Goal: Information Seeking & Learning: Learn about a topic

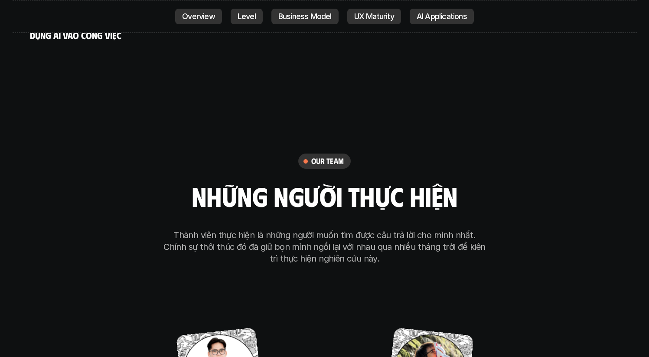
scroll to position [4850, 0]
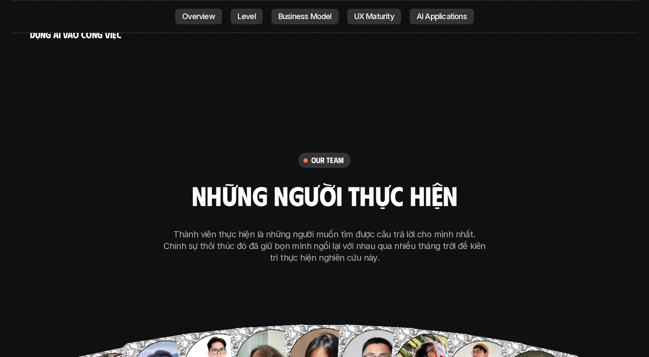
click at [331, 155] on h6 "our team" at bounding box center [327, 160] width 33 height 10
click at [508, 178] on div "our team những người thực hiện Thành viên thực hiện là những người muốn tìm đượ…" at bounding box center [325, 293] width 434 height 436
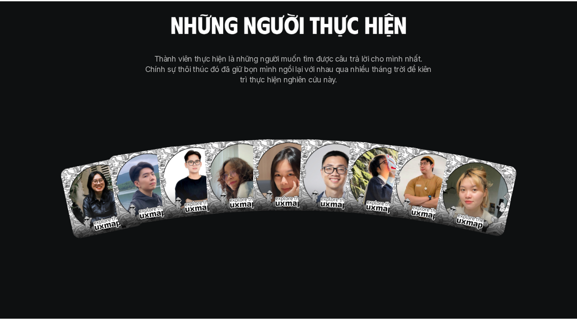
scroll to position [5018, 0]
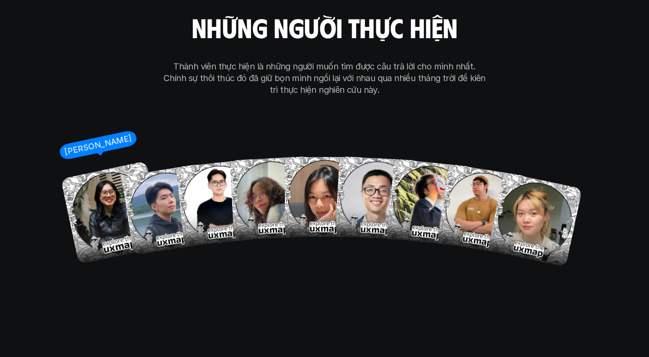
click at [107, 182] on img at bounding box center [112, 212] width 103 height 103
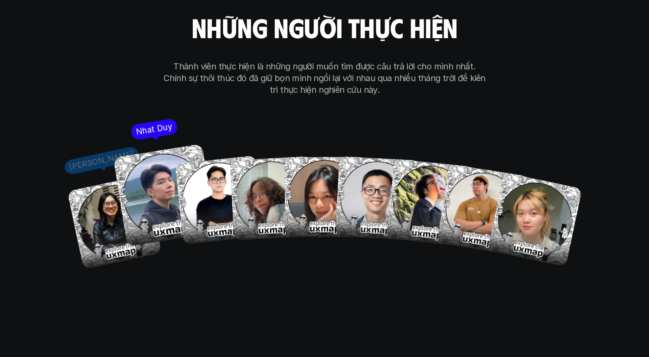
click at [162, 170] on img at bounding box center [164, 195] width 103 height 103
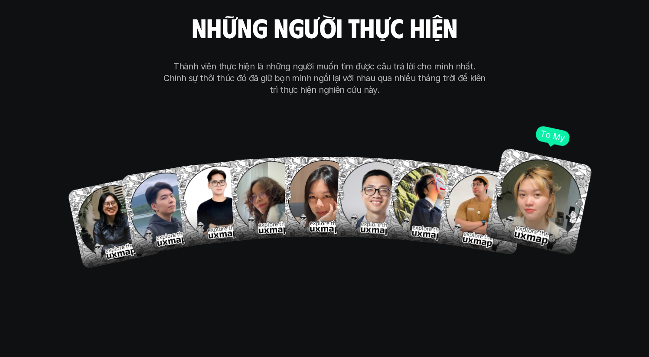
click at [525, 173] on img at bounding box center [538, 201] width 108 height 108
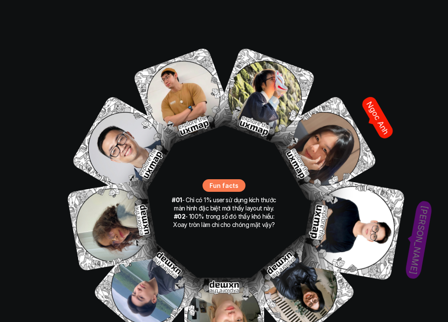
scroll to position [5516, 0]
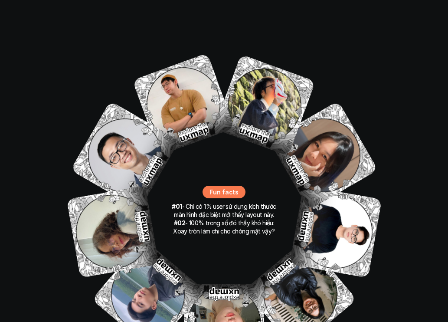
scroll to position [5514, 0]
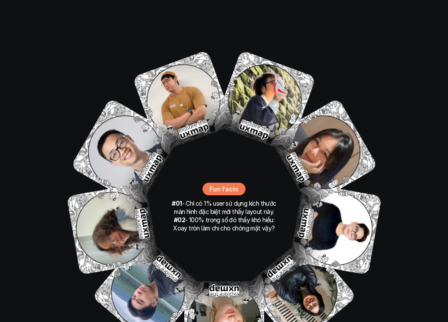
click at [218, 116] on div "Anh Phuong Nhat Duy Thanh Hai Hong Anh Ngoc Anh Ong Giao Thoa Tran Tien Son To …" at bounding box center [224, 207] width 347 height 347
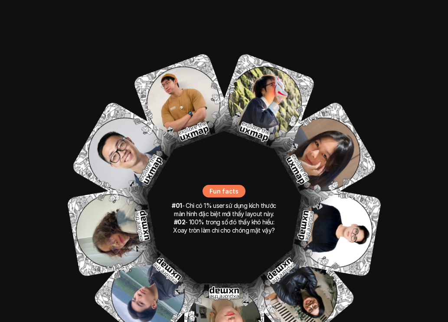
scroll to position [5510, 0]
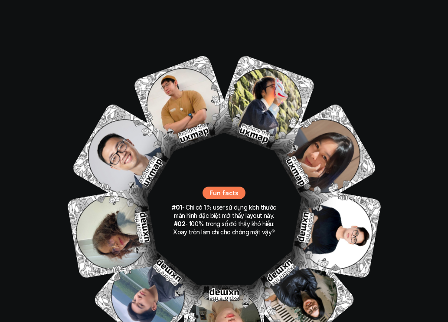
click at [265, 119] on div "Anh Phuong Nhat Duy Thanh Hai Hong Anh Ngoc Anh Ong Giao Thoa Tran Tien Son To …" at bounding box center [224, 211] width 347 height 347
